Goal: Find specific page/section: Find specific page/section

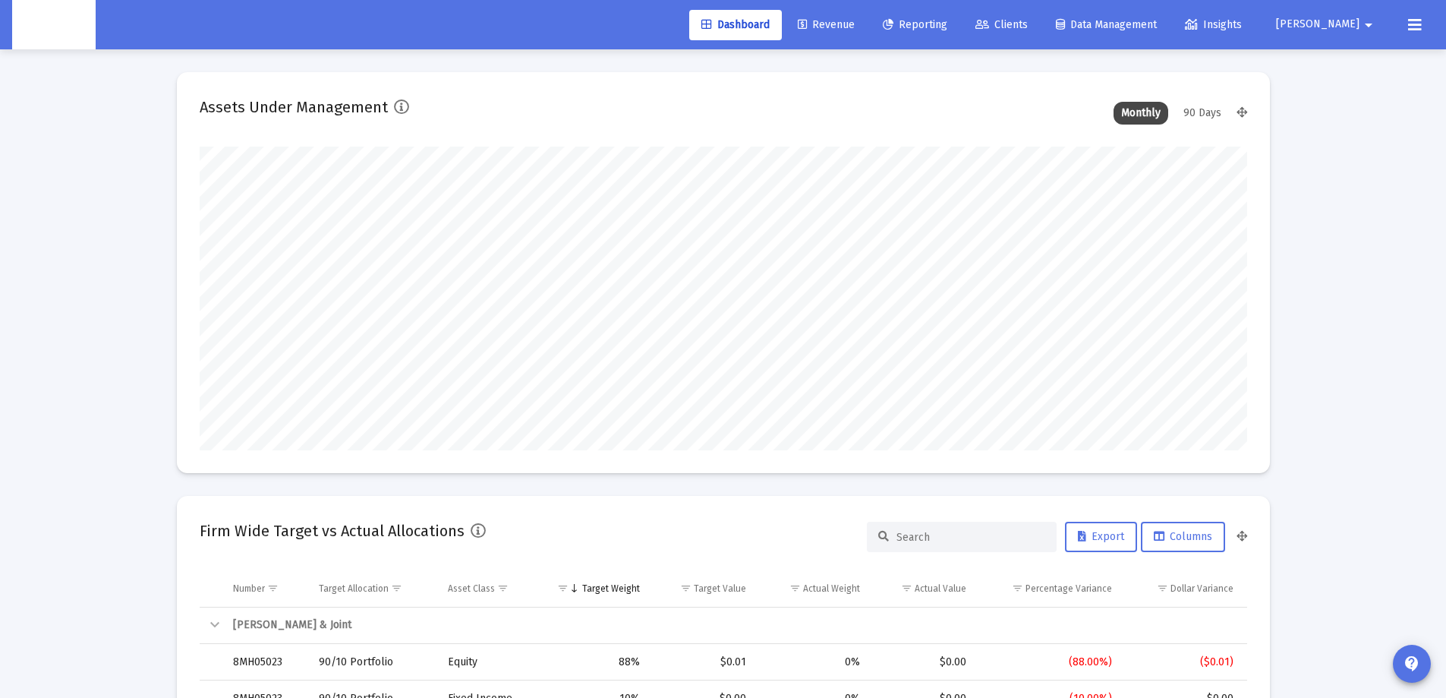
scroll to position [304, 564]
click at [855, 24] on span "Revenue" at bounding box center [826, 24] width 57 height 13
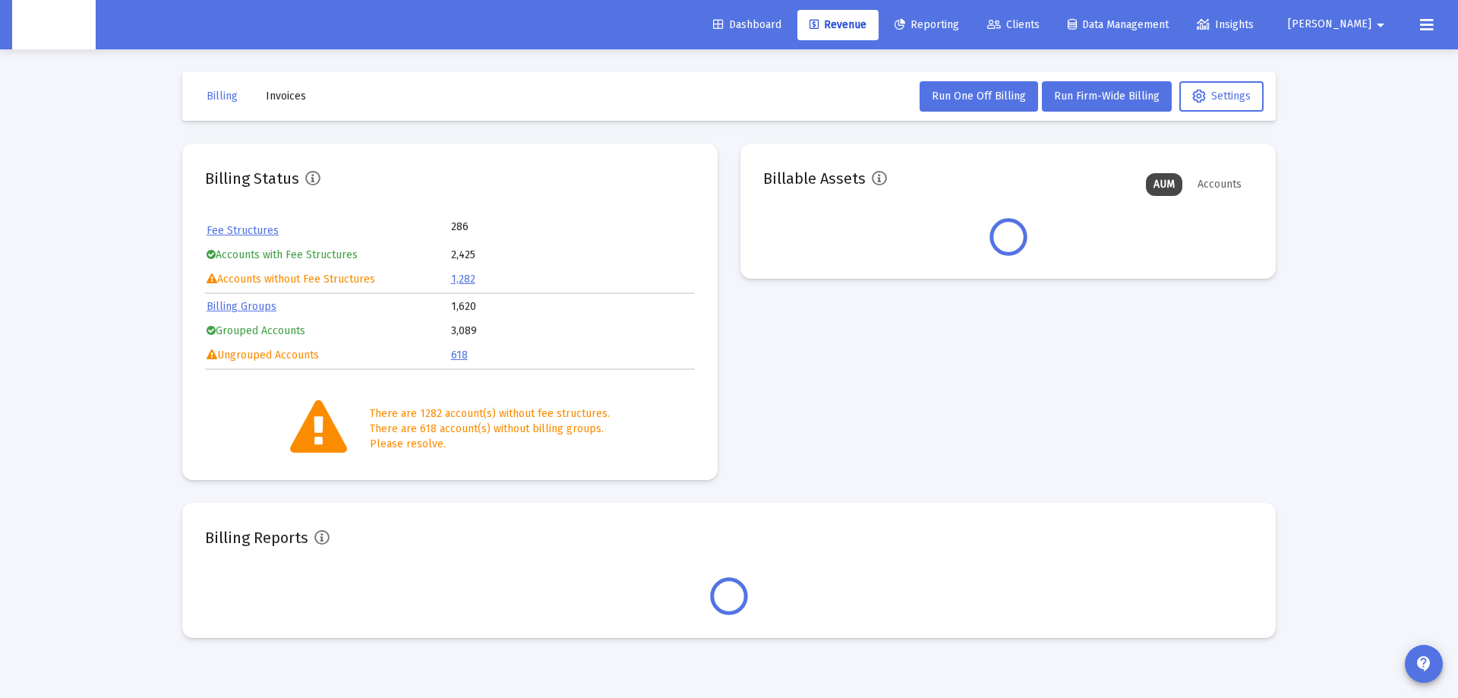
click at [292, 91] on span "Invoices" at bounding box center [286, 96] width 40 height 13
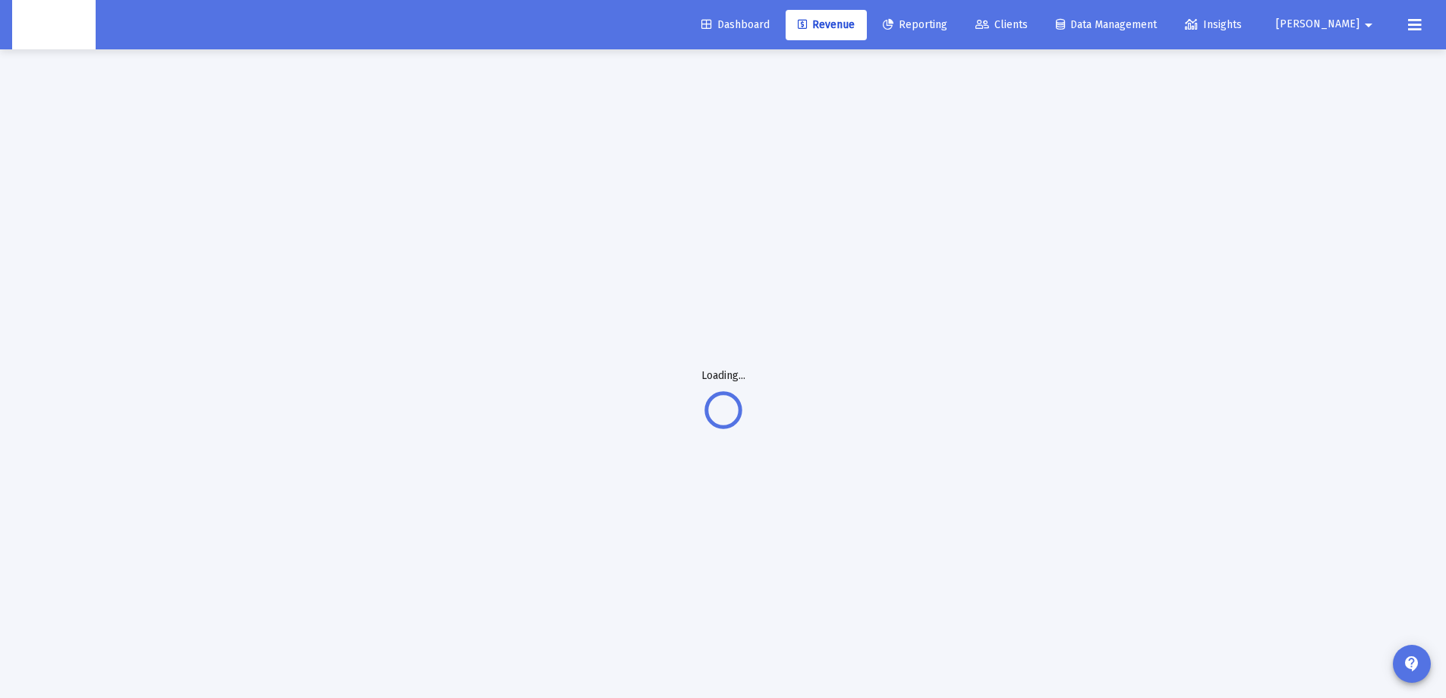
click at [733, 190] on div "Loading..." at bounding box center [723, 398] width 1139 height 698
drag, startPoint x: 769, startPoint y: 219, endPoint x: 755, endPoint y: 222, distance: 13.9
click at [755, 222] on div "Loading..." at bounding box center [723, 398] width 1139 height 698
click at [812, 213] on div "Loading..." at bounding box center [723, 398] width 1139 height 698
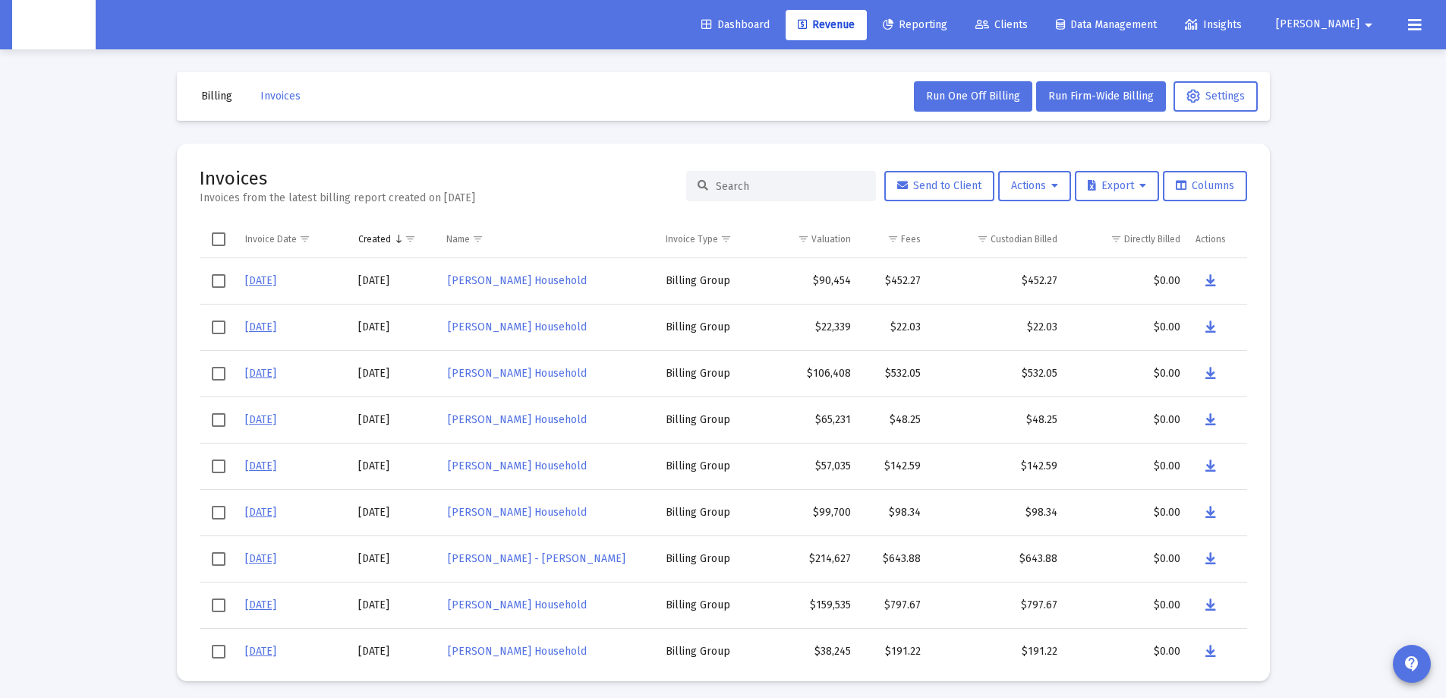
click at [821, 184] on input at bounding box center [790, 186] width 149 height 13
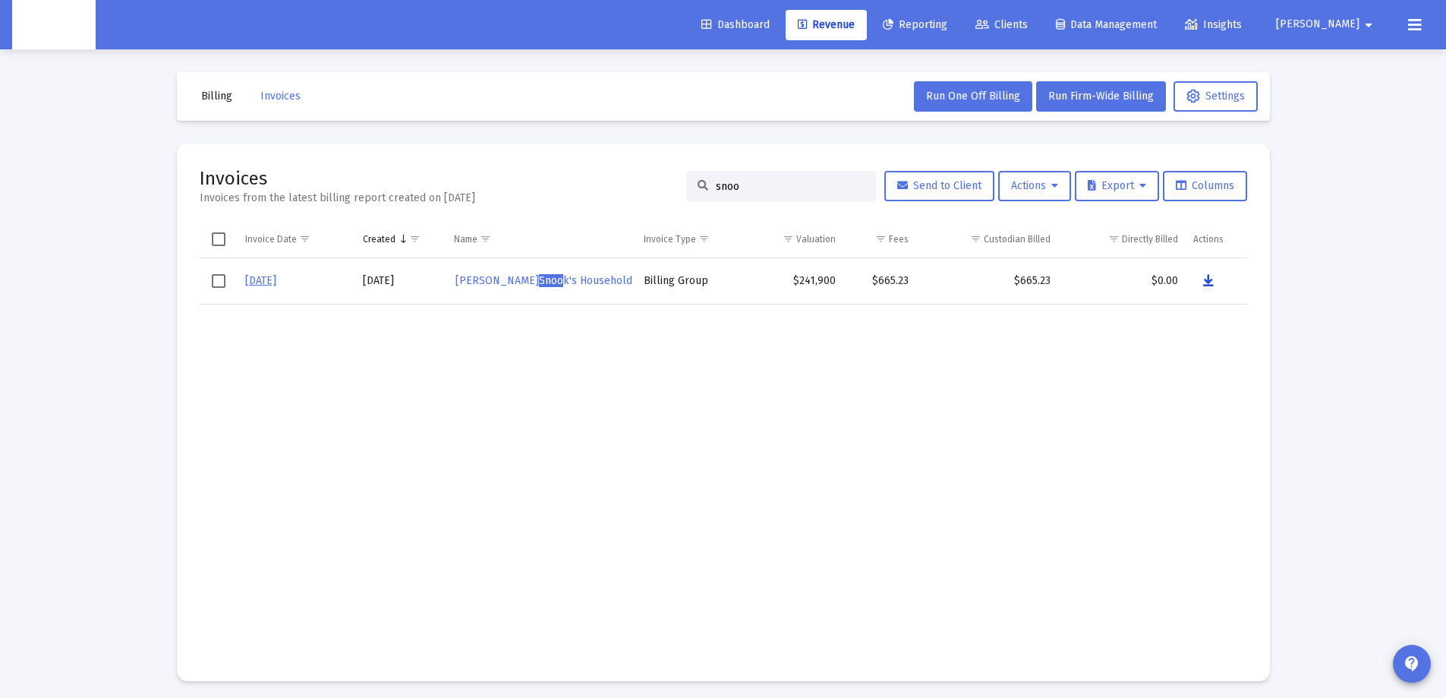
click at [1204, 282] on icon "Data grid" at bounding box center [1208, 281] width 11 height 18
click at [757, 176] on div "snoo" at bounding box center [781, 186] width 190 height 30
click at [757, 178] on div "snoo" at bounding box center [781, 186] width 190 height 30
click at [759, 185] on input "snoo" at bounding box center [790, 186] width 149 height 13
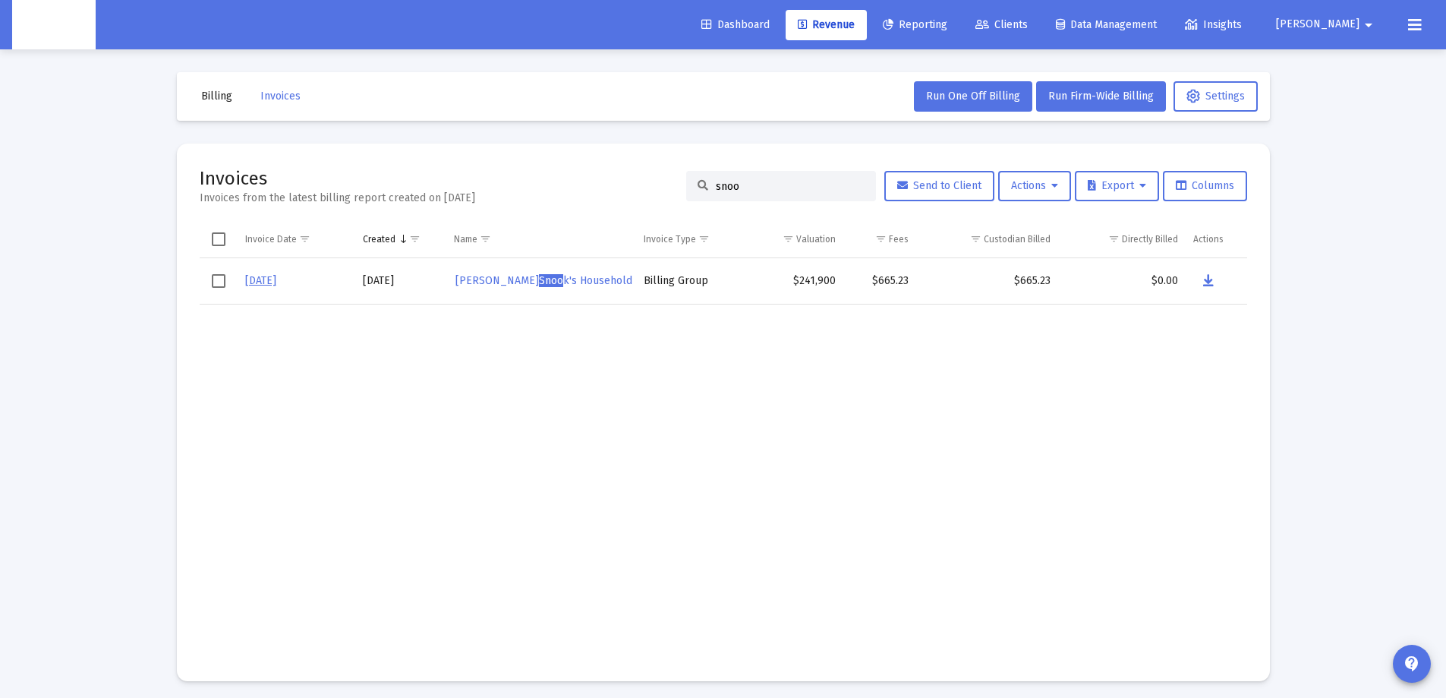
click at [759, 185] on input "snoo" at bounding box center [790, 186] width 149 height 13
type input "jacq"
click at [1206, 333] on icon "Data grid" at bounding box center [1210, 327] width 11 height 18
